Goal: Find specific page/section: Find specific page/section

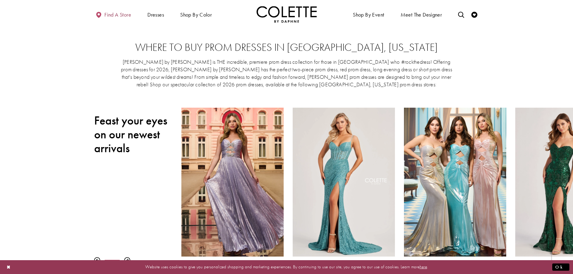
click at [130, 17] on span "Find a store" at bounding box center [117, 15] width 27 height 6
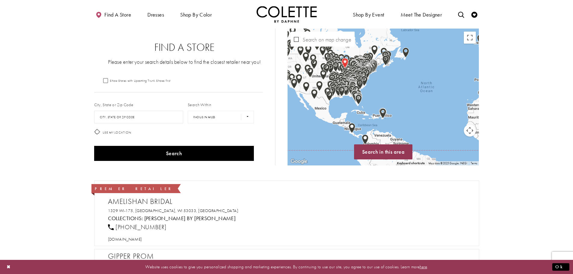
drag, startPoint x: 368, startPoint y: 61, endPoint x: 378, endPoint y: 96, distance: 36.3
click at [378, 96] on div "Map with store locations" at bounding box center [382, 97] width 191 height 137
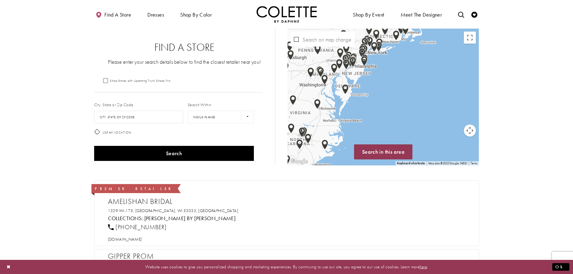
drag, startPoint x: 335, startPoint y: 66, endPoint x: 372, endPoint y: 118, distance: 63.6
click at [372, 118] on div "Map with store locations" at bounding box center [382, 97] width 191 height 137
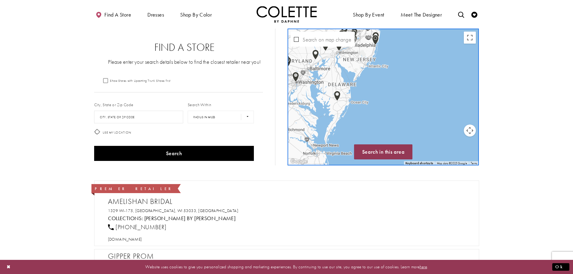
click at [336, 97] on img "Map with store locations" at bounding box center [337, 96] width 7 height 10
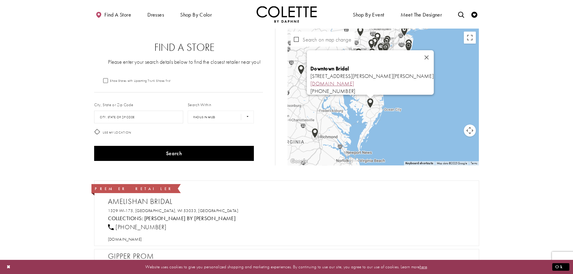
click at [336, 80] on link "[DOMAIN_NAME]" at bounding box center [332, 83] width 44 height 7
